Goal: Navigation & Orientation: Find specific page/section

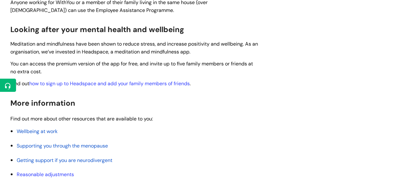
scroll to position [256, 0]
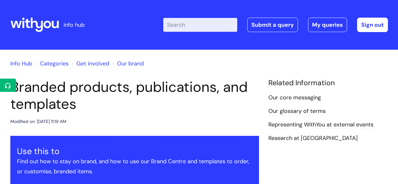
scroll to position [611, 0]
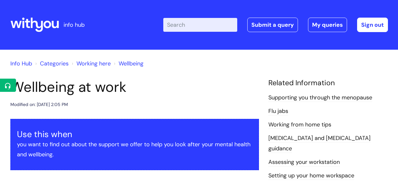
scroll to position [516, 0]
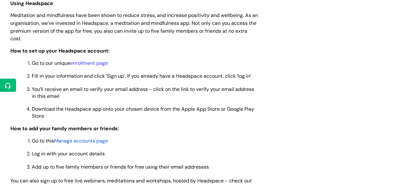
click at [48, 100] on p "You’ll receive an email to verify your email address - click on the link to ver…" at bounding box center [145, 93] width 227 height 14
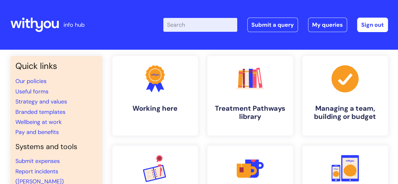
scroll to position [81, 0]
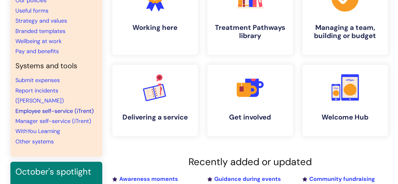
click at [44, 107] on link "Employee self-service (iTrent)" at bounding box center [54, 111] width 78 height 8
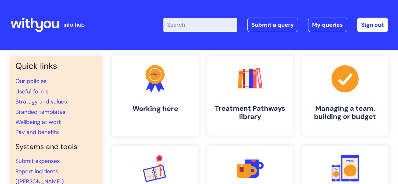
click at [134, 79] on link ".cls-1{fill:#f89b22;}.cls-1,.cls-2,.cls-3{stroke-width:0px;}.cls-2{fill:#2d3cff…" at bounding box center [154, 95] width 87 height 81
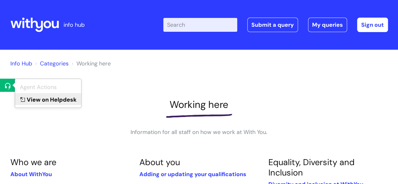
click at [38, 99] on link "View on Helpdesk" at bounding box center [48, 99] width 66 height 12
